Goal: Navigation & Orientation: Find specific page/section

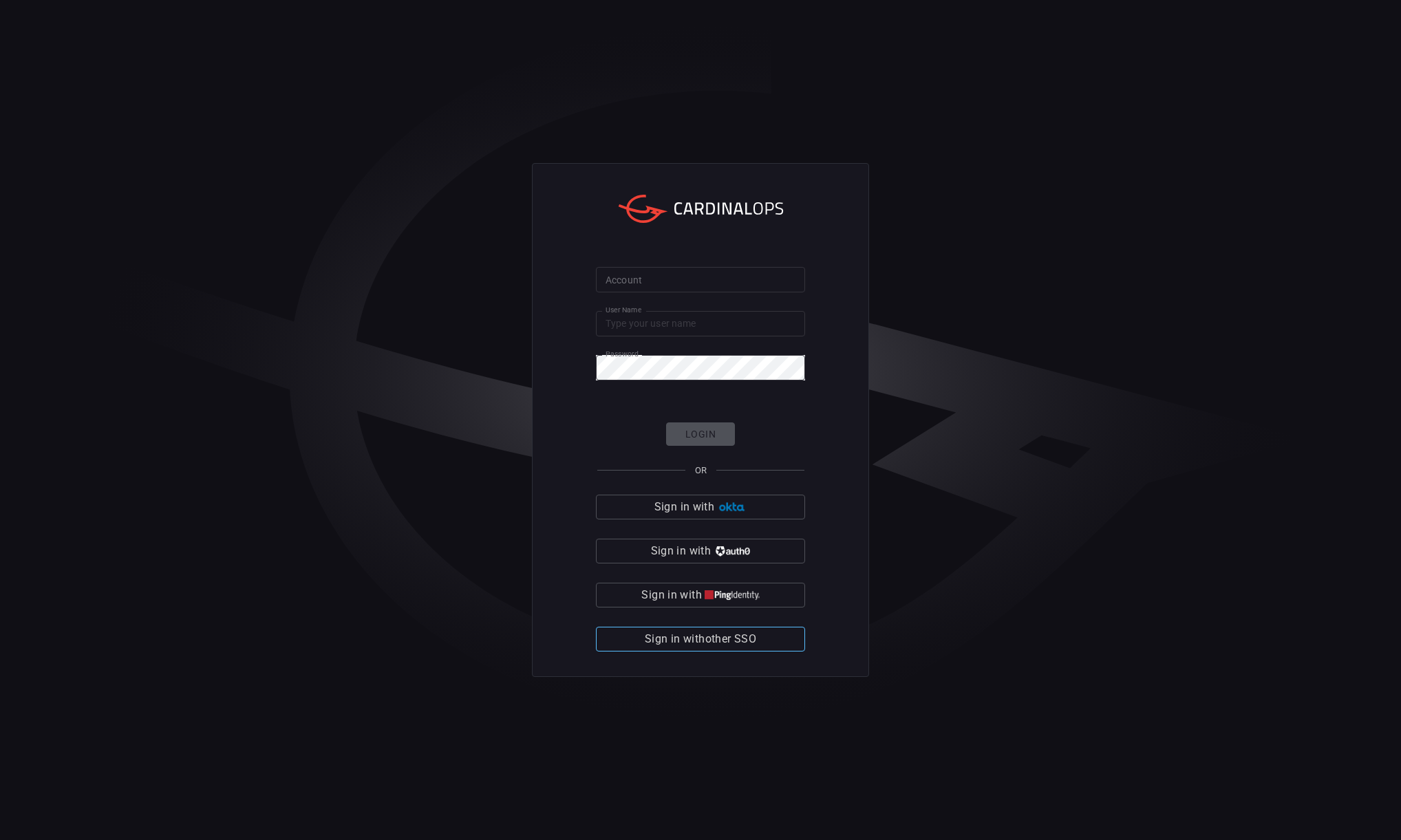
type input "pratibha.hottigimath"
drag, startPoint x: 713, startPoint y: 640, endPoint x: 725, endPoint y: 654, distance: 18.4
click at [713, 640] on span "Sign in with other SSO" at bounding box center [700, 639] width 111 height 19
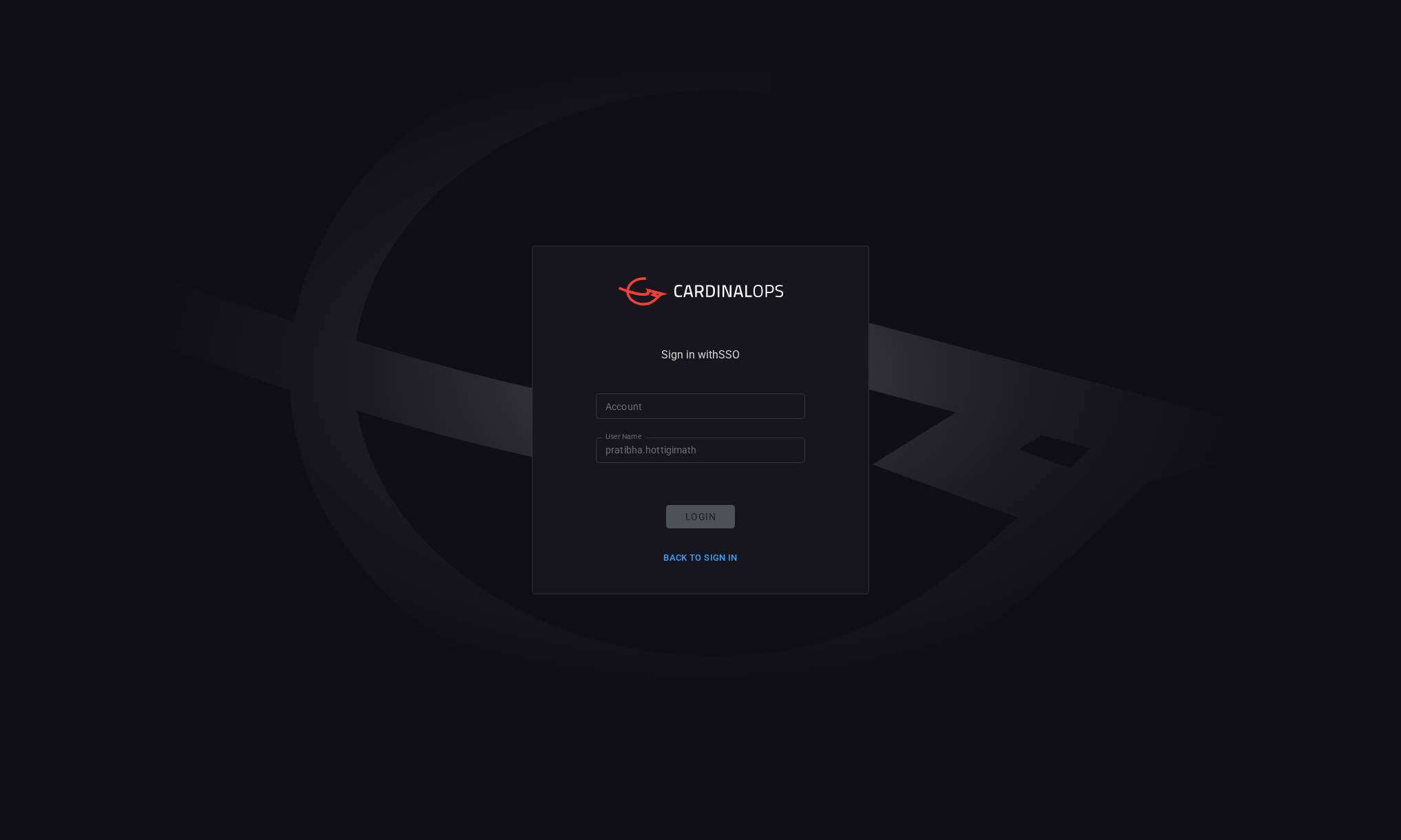
click at [644, 408] on input "Account" at bounding box center [700, 406] width 209 height 25
type input "bakerhughes"
click at [700, 515] on button "Login" at bounding box center [700, 517] width 69 height 24
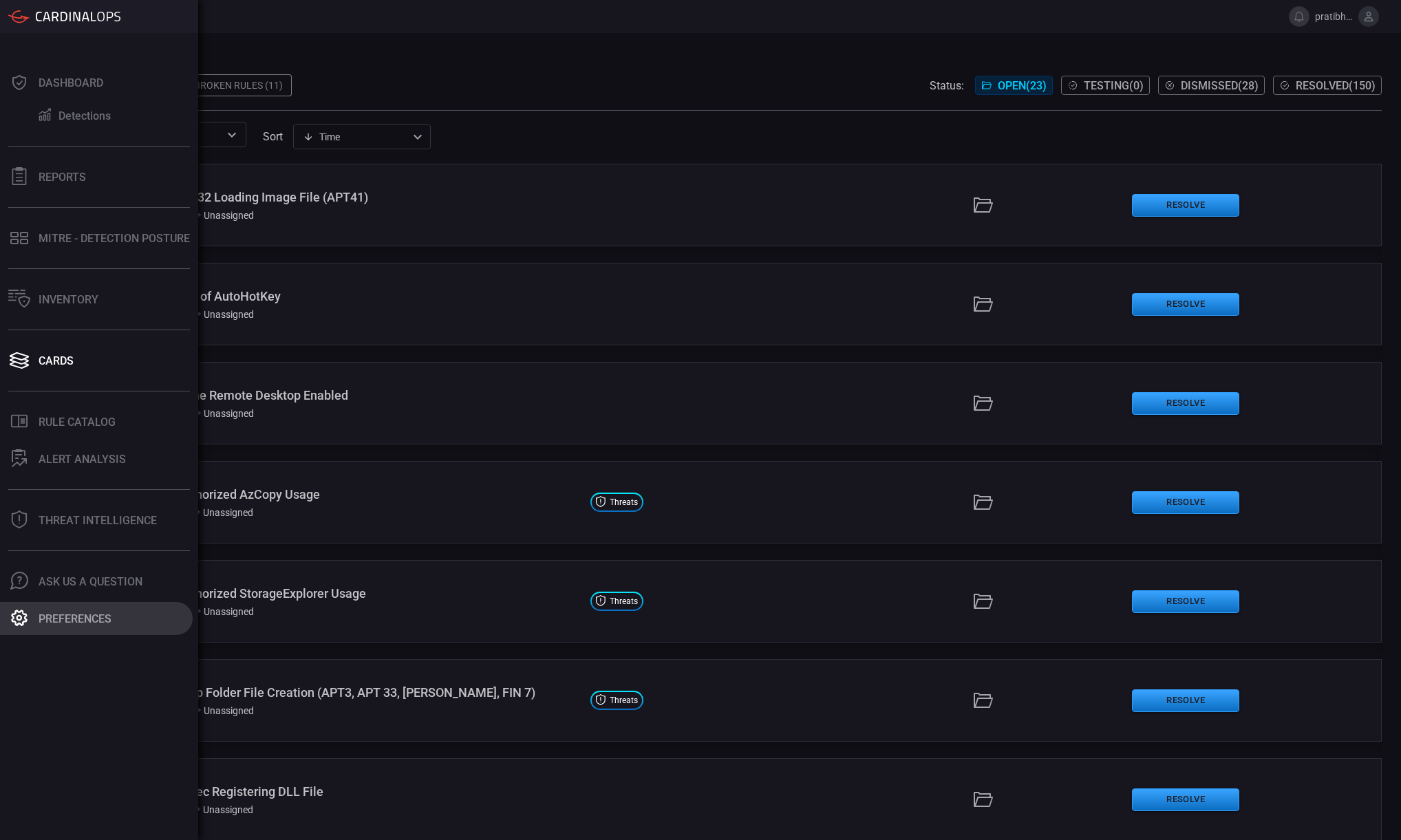
click at [63, 621] on div "Preferences" at bounding box center [75, 618] width 73 height 13
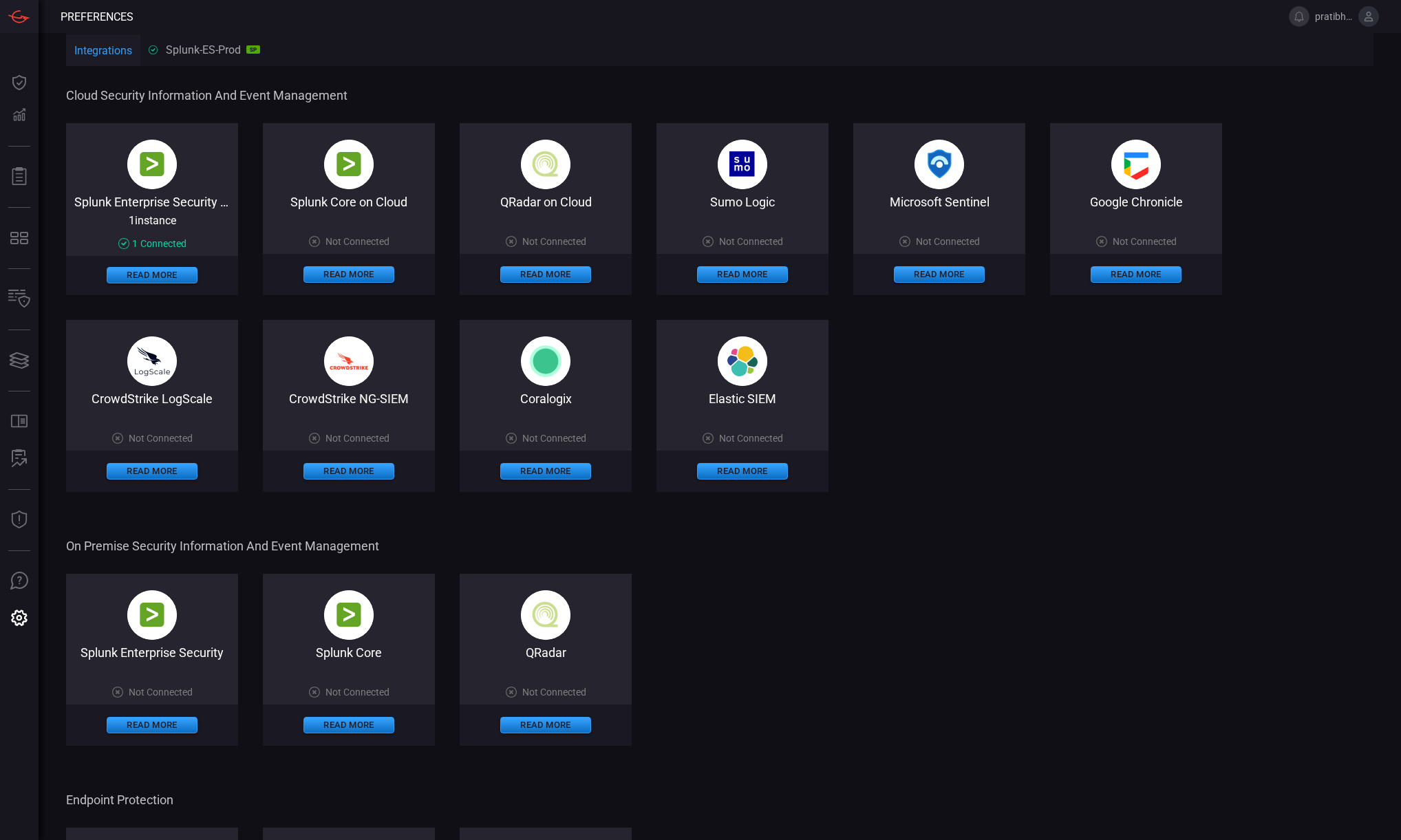
click at [1328, 15] on span "pratibha.hottigimath" at bounding box center [1334, 17] width 38 height 11
click at [1361, 23] on button at bounding box center [1369, 17] width 21 height 21
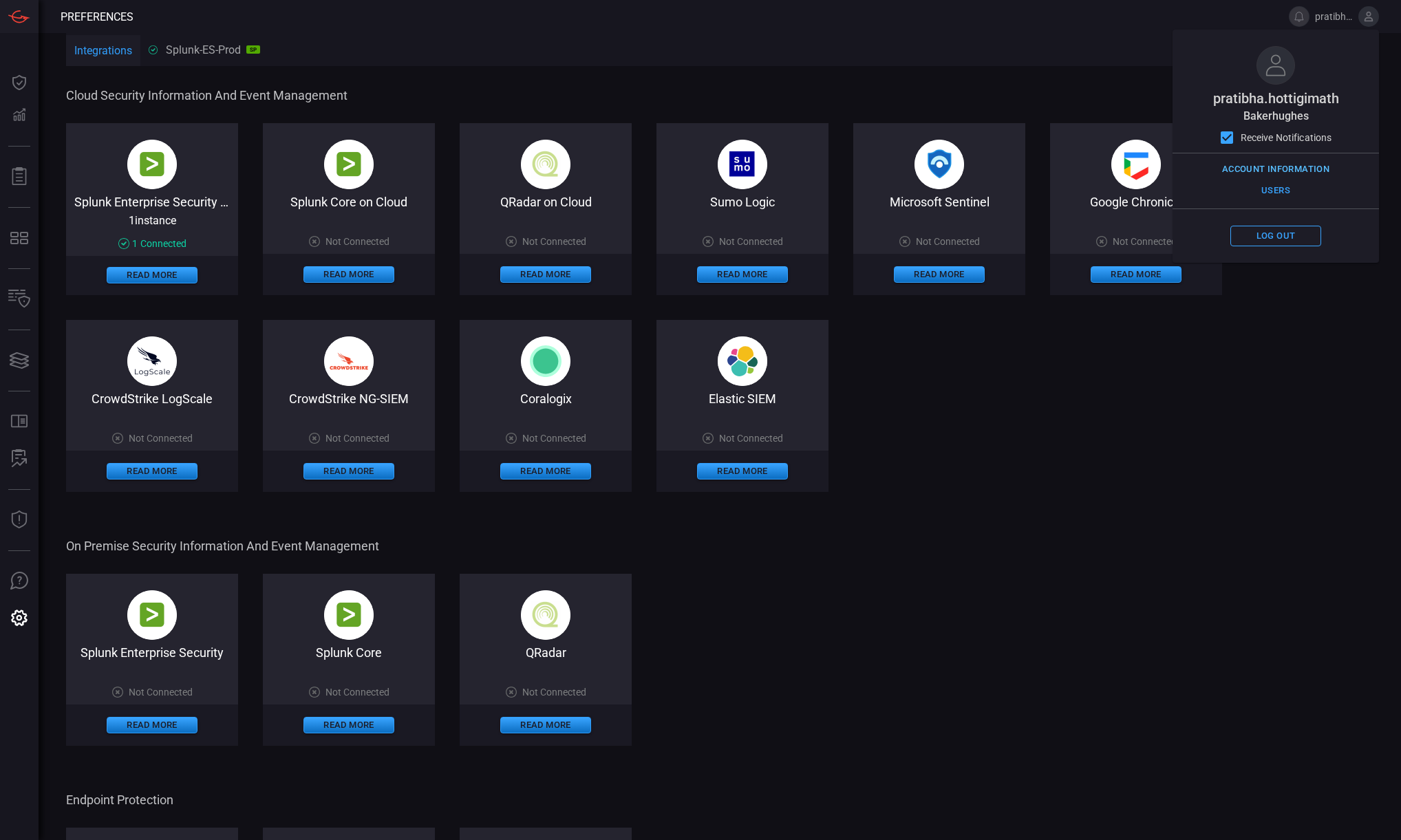
click at [1281, 166] on button "Account Information" at bounding box center [1276, 169] width 114 height 21
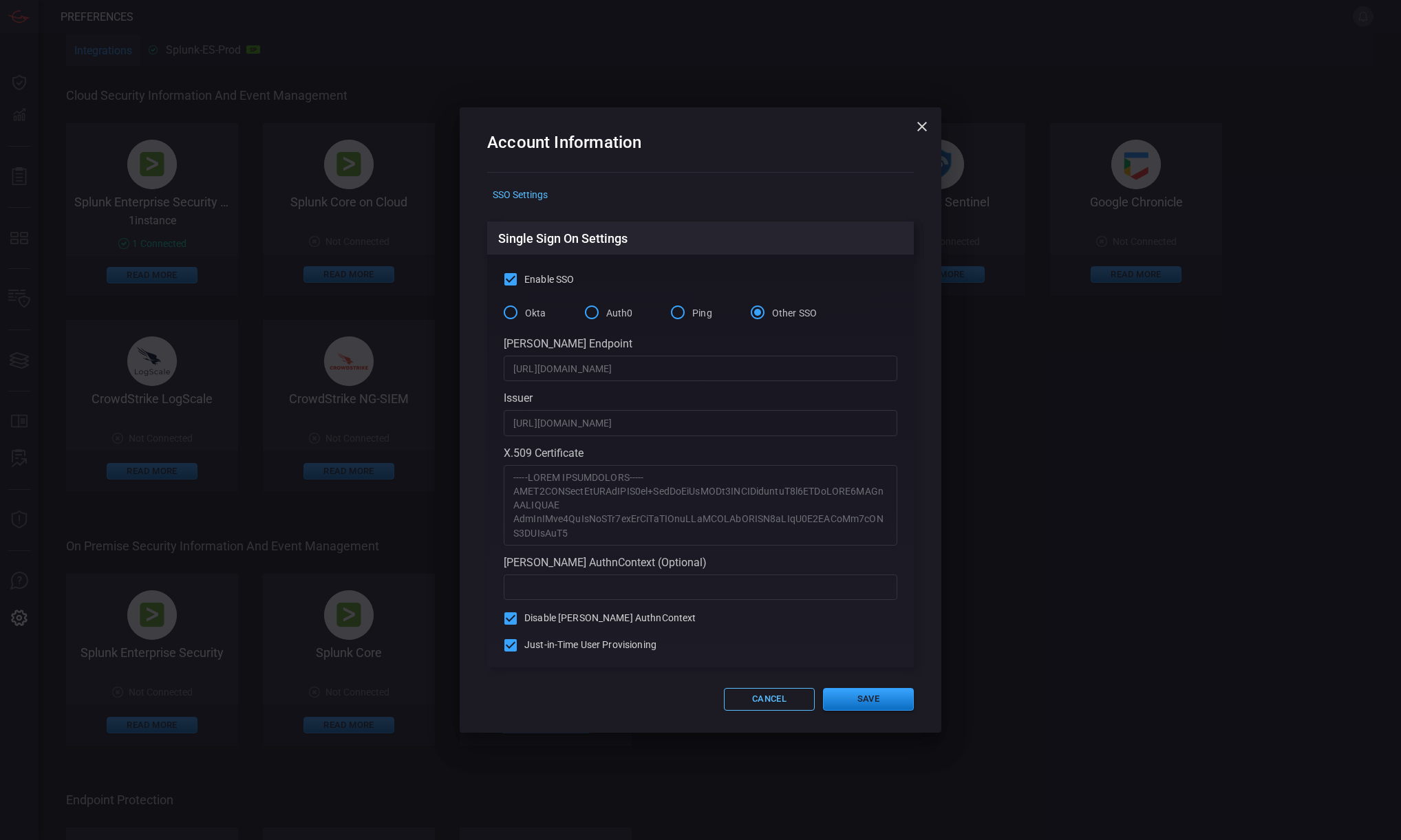
click at [757, 700] on button "Cancel" at bounding box center [769, 699] width 91 height 23
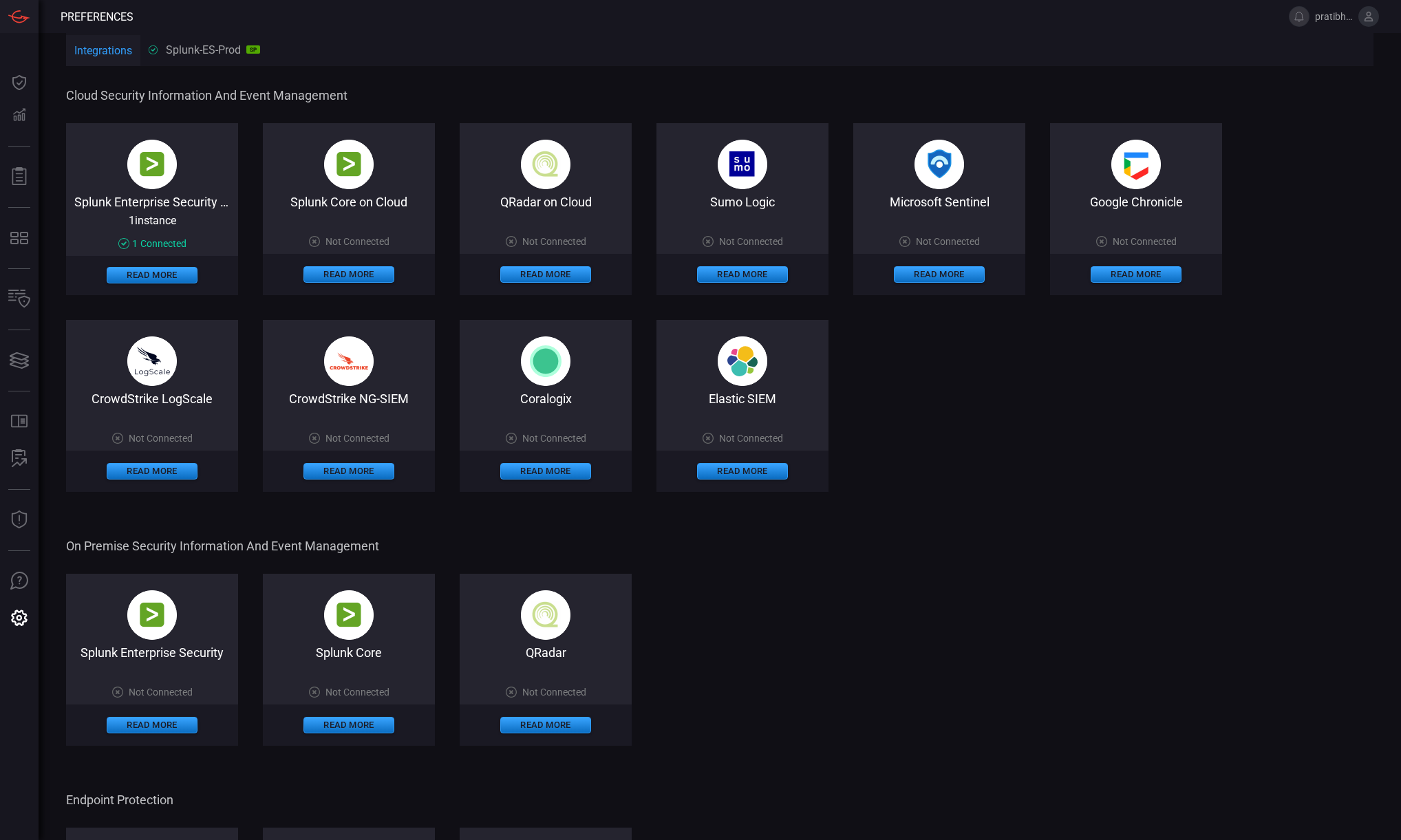
click at [1365, 19] on icon at bounding box center [1369, 17] width 9 height 10
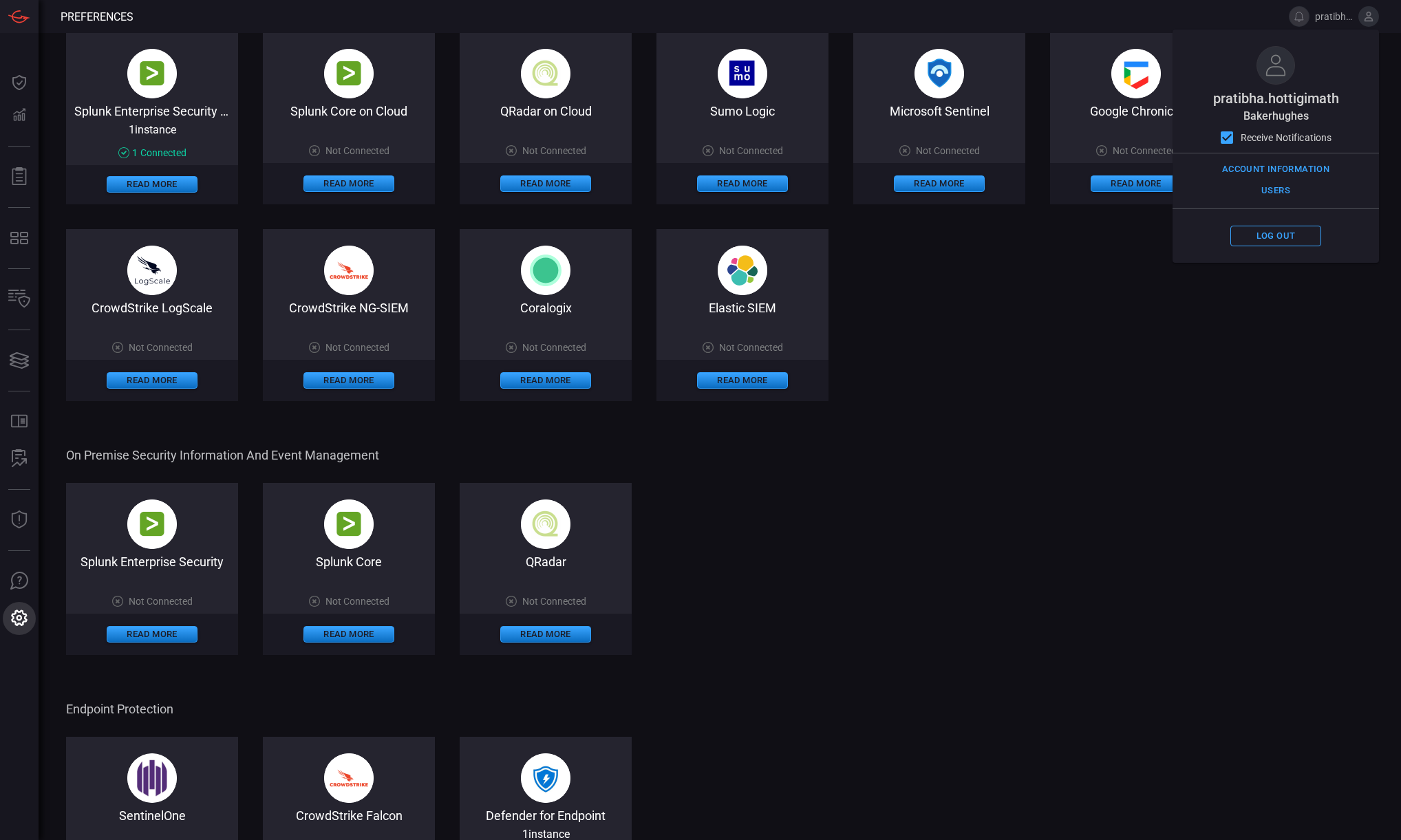
scroll to position [91, 0]
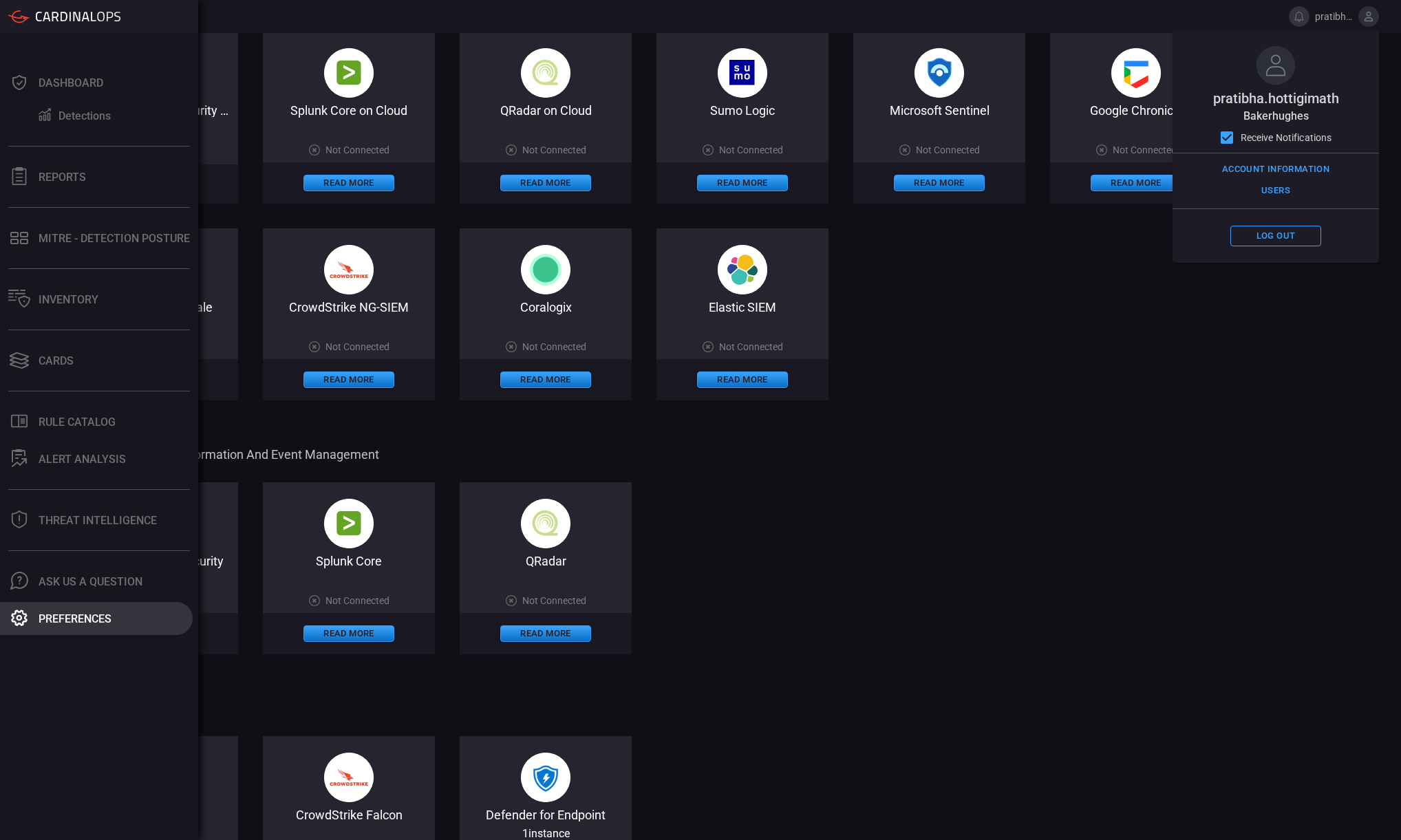
click at [80, 623] on div "Preferences" at bounding box center [75, 618] width 73 height 13
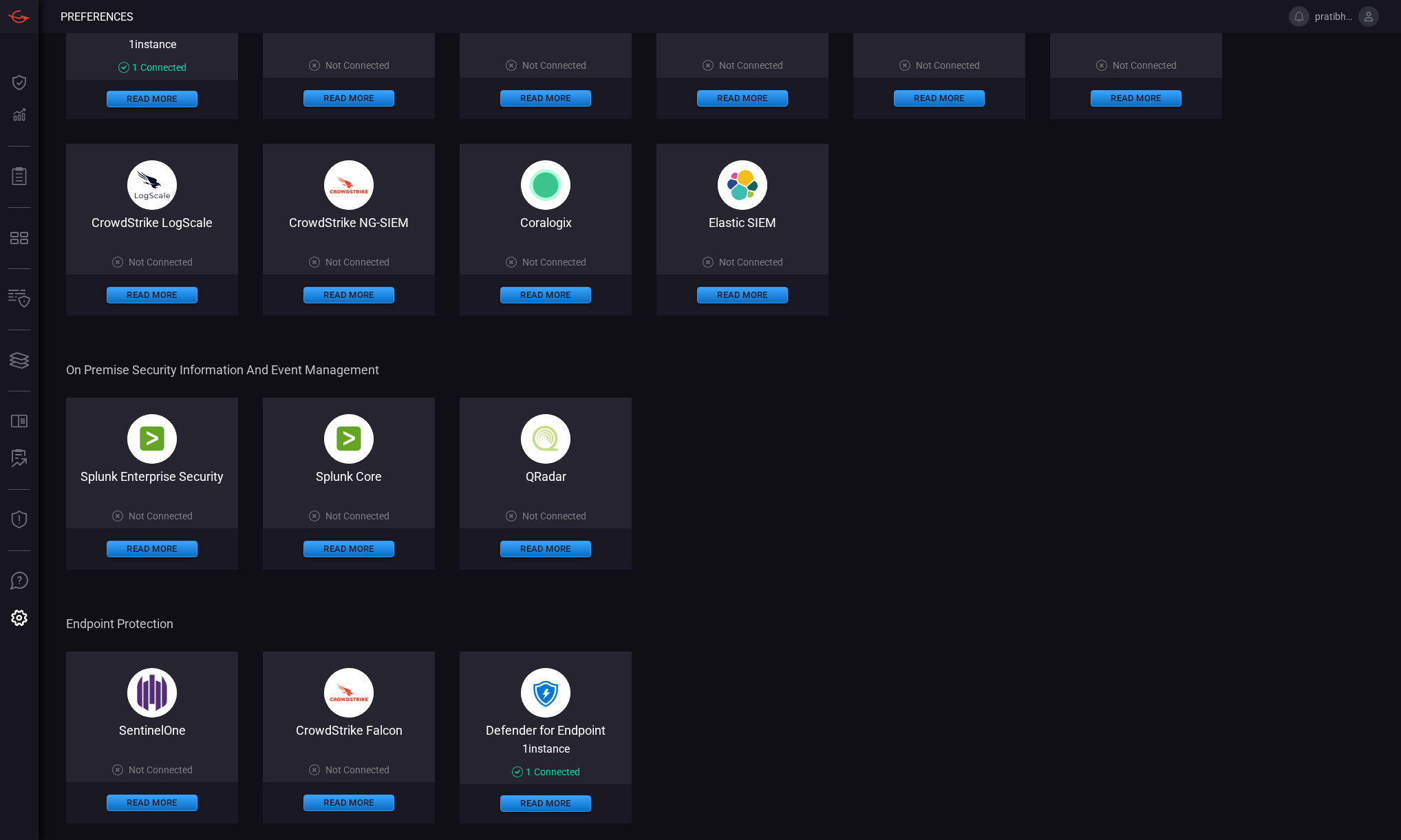
scroll to position [0, 0]
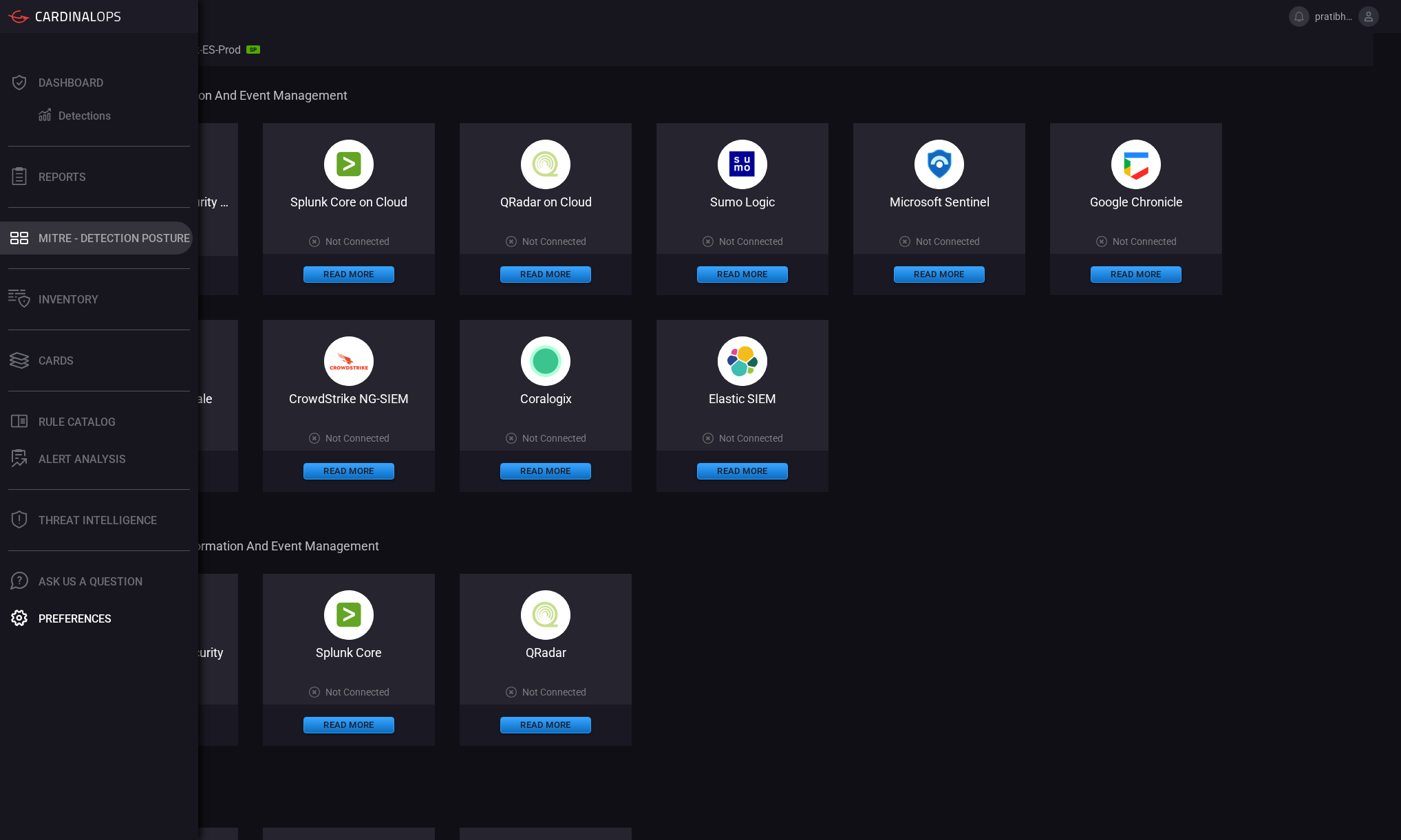
click at [94, 229] on button "MITRE - Detection Posture" at bounding box center [96, 238] width 193 height 33
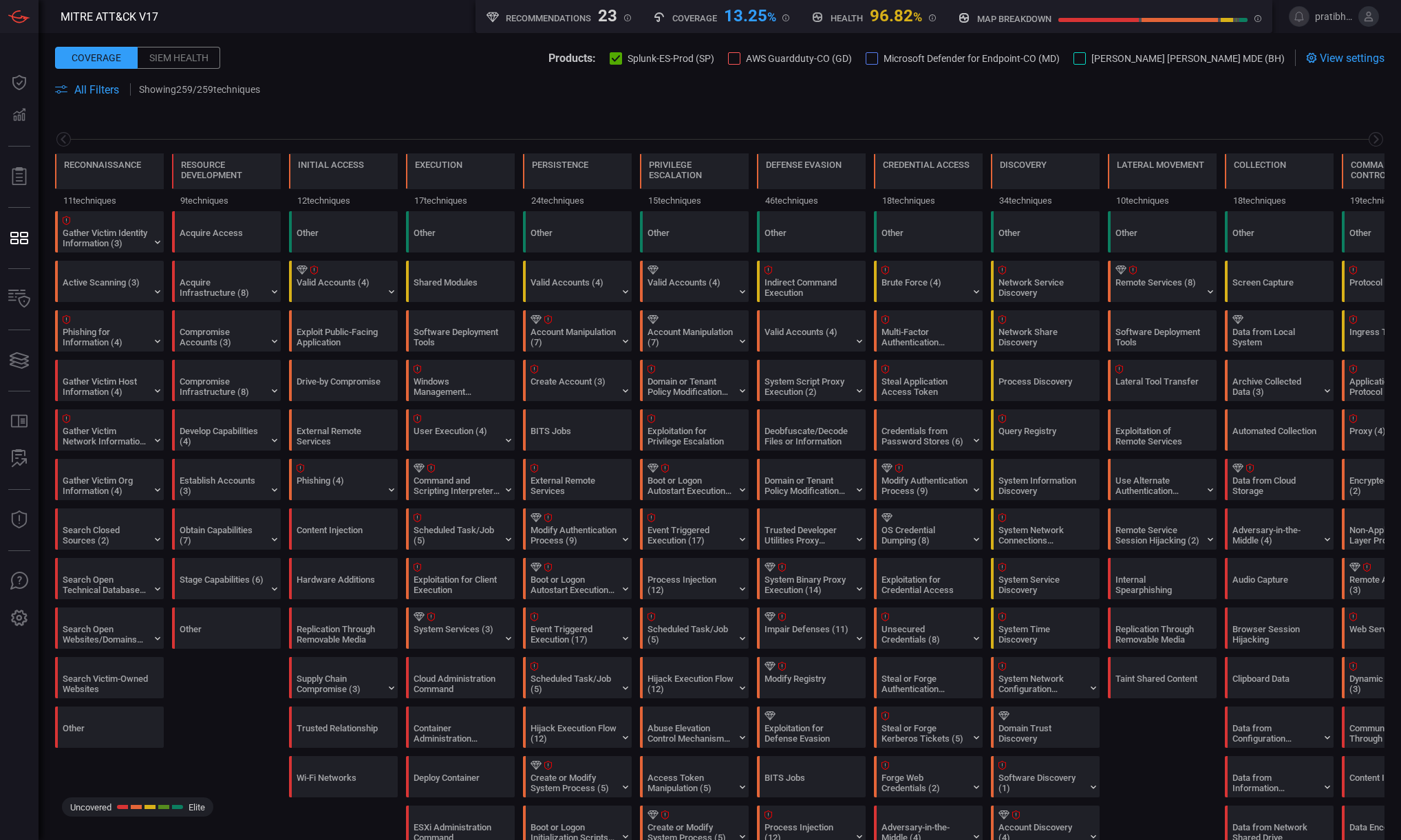
scroll to position [0, 180]
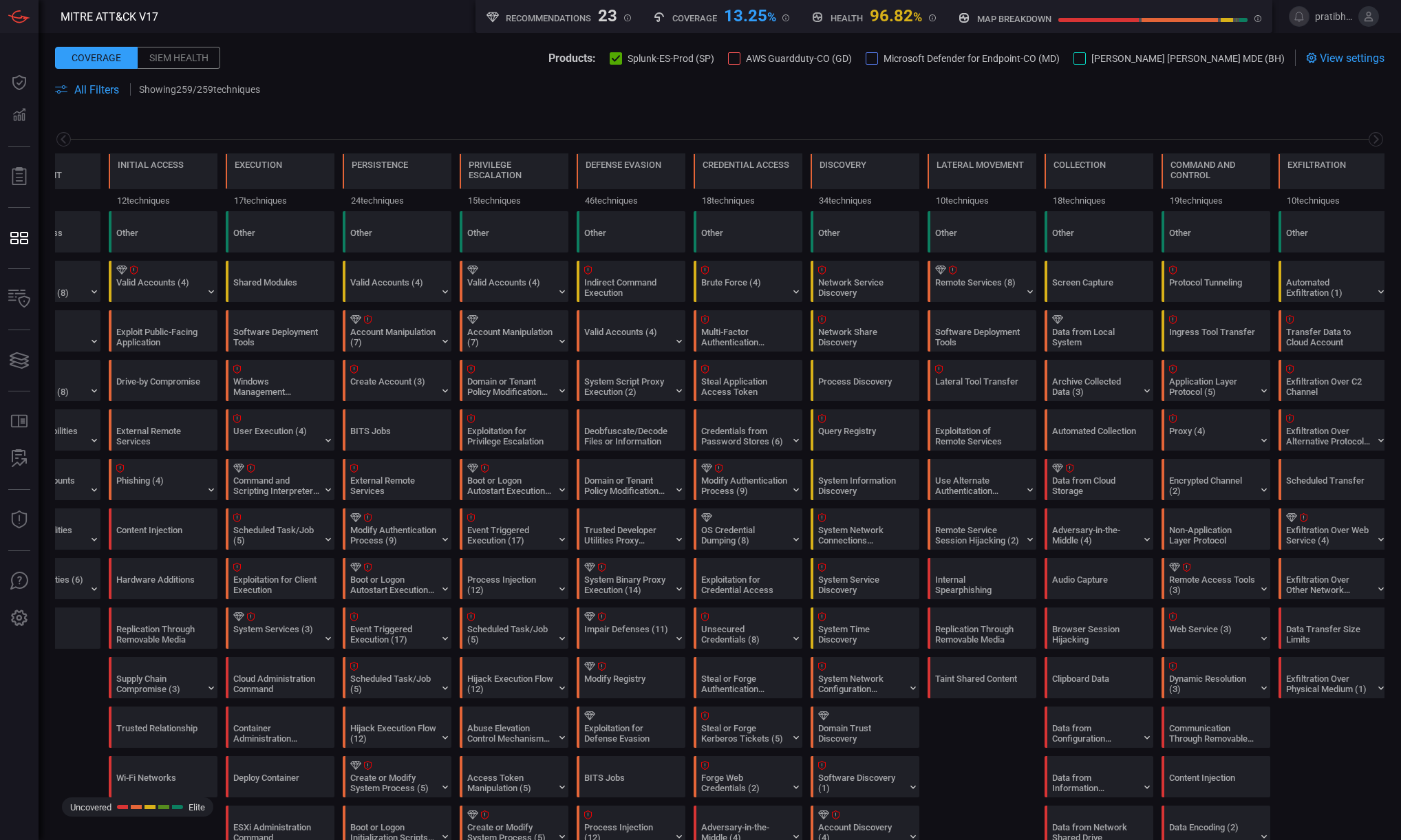
click at [740, 54] on div at bounding box center [734, 58] width 12 height 12
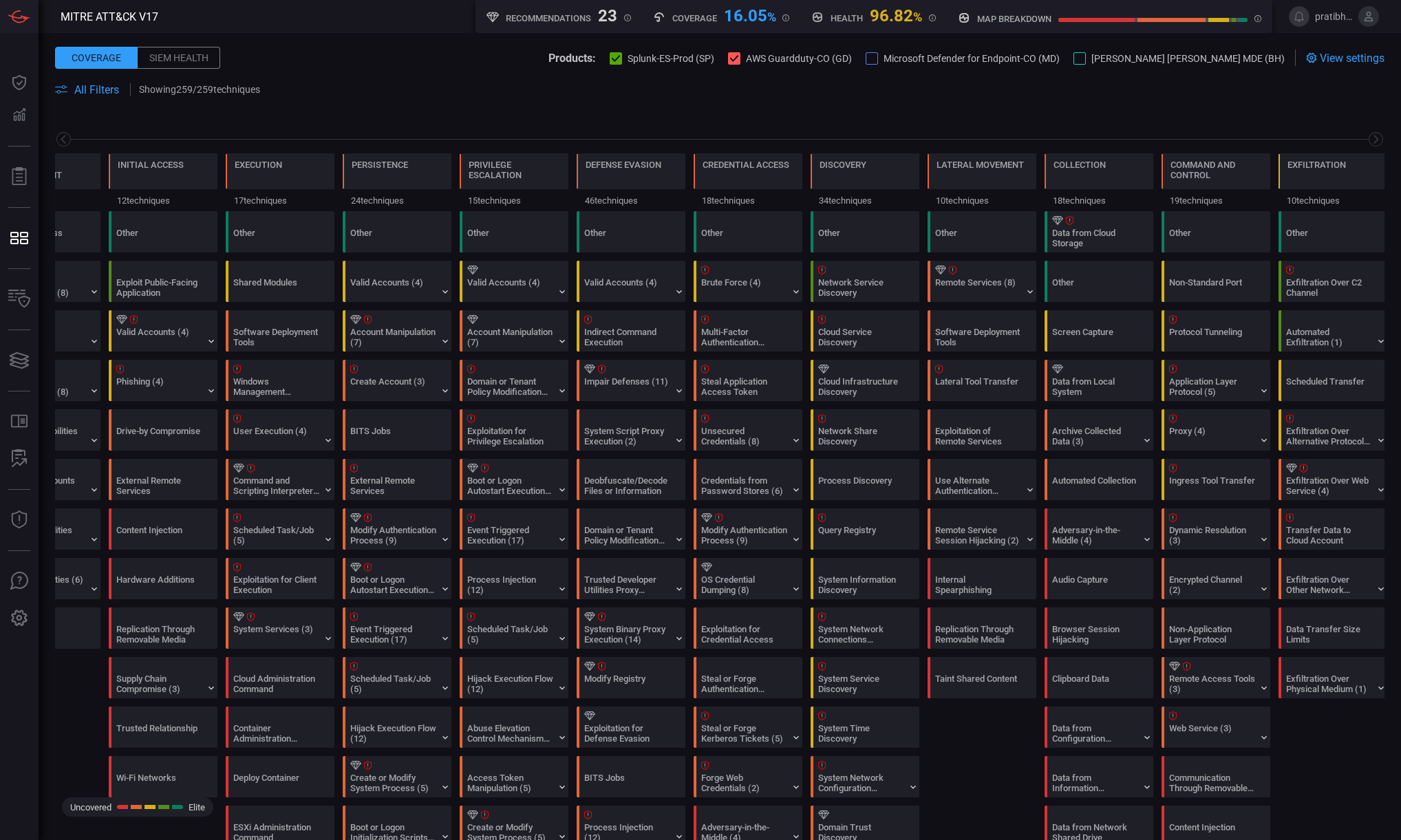
click at [878, 56] on div at bounding box center [872, 58] width 12 height 12
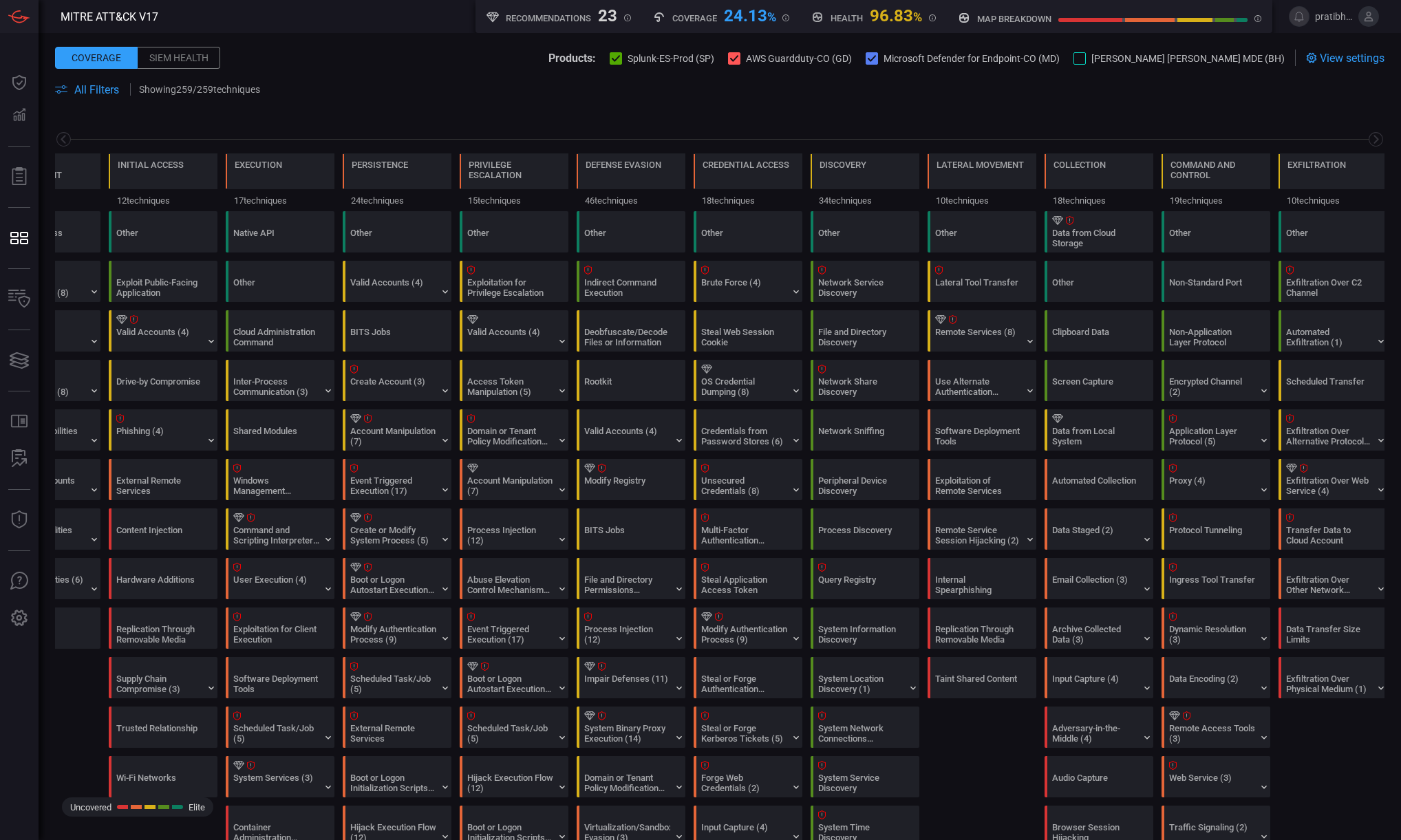
click at [1086, 59] on div at bounding box center [1080, 58] width 12 height 12
click at [661, 18] on icon at bounding box center [659, 17] width 12 height 12
click at [758, 17] on div "24.13 %" at bounding box center [750, 14] width 52 height 17
